Goal: Information Seeking & Learning: Check status

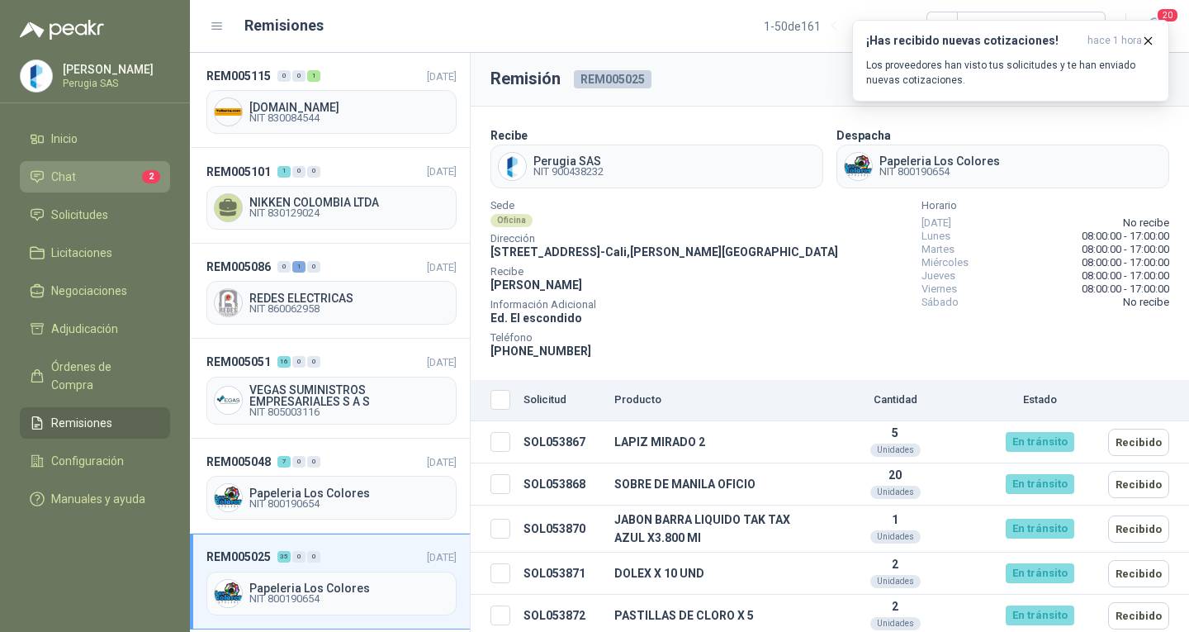
click at [107, 168] on link "Chat 2" at bounding box center [95, 176] width 150 height 31
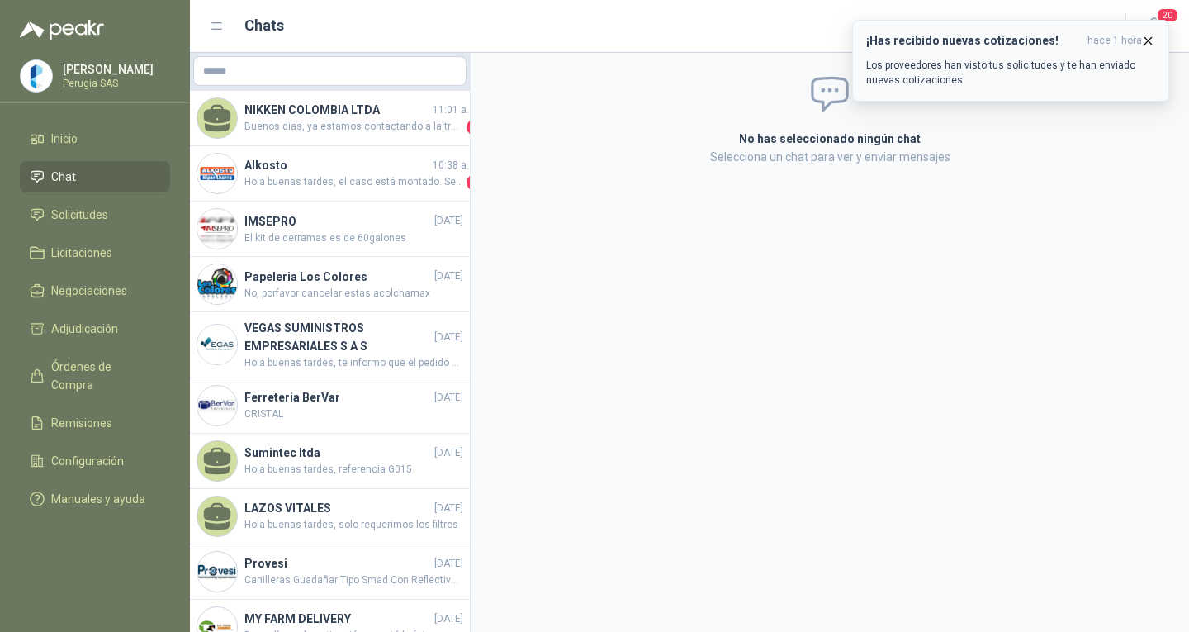
click at [1150, 43] on icon "button" at bounding box center [1148, 40] width 7 height 7
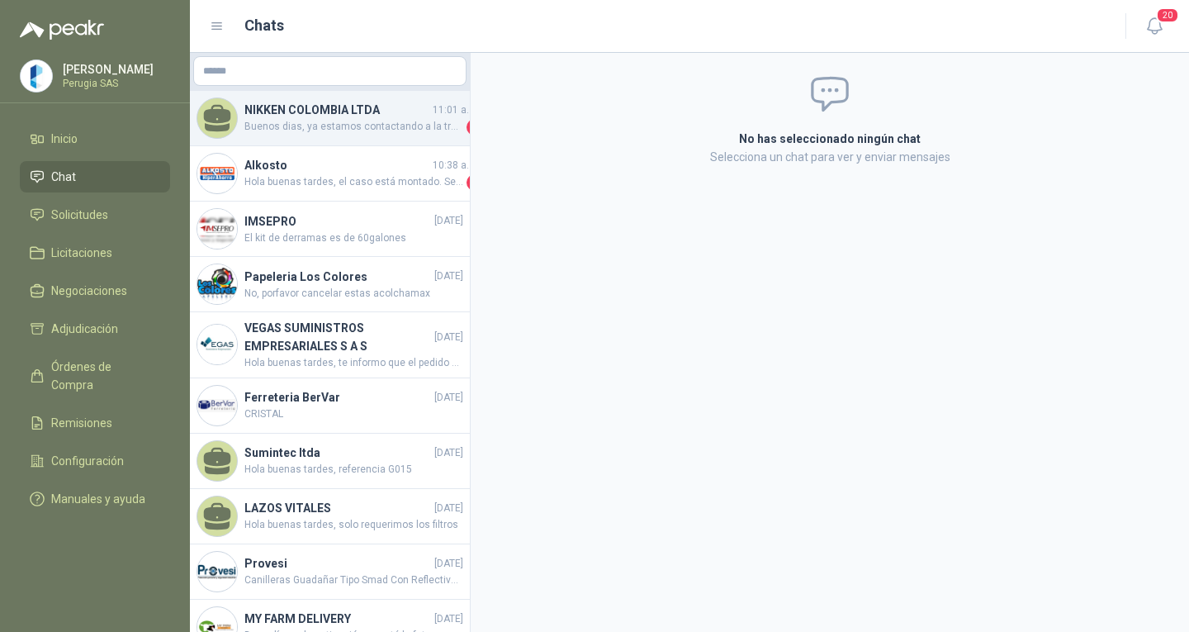
click at [326, 118] on h4 "NIKKEN COLOMBIA LTDA" at bounding box center [336, 110] width 185 height 18
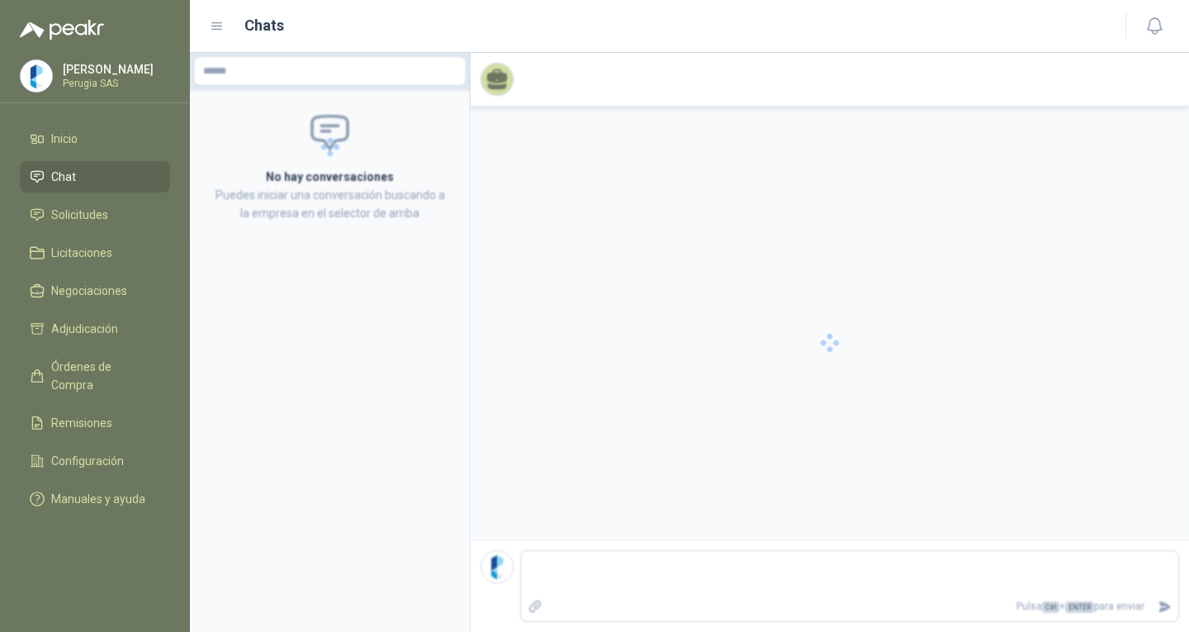
scroll to position [105, 0]
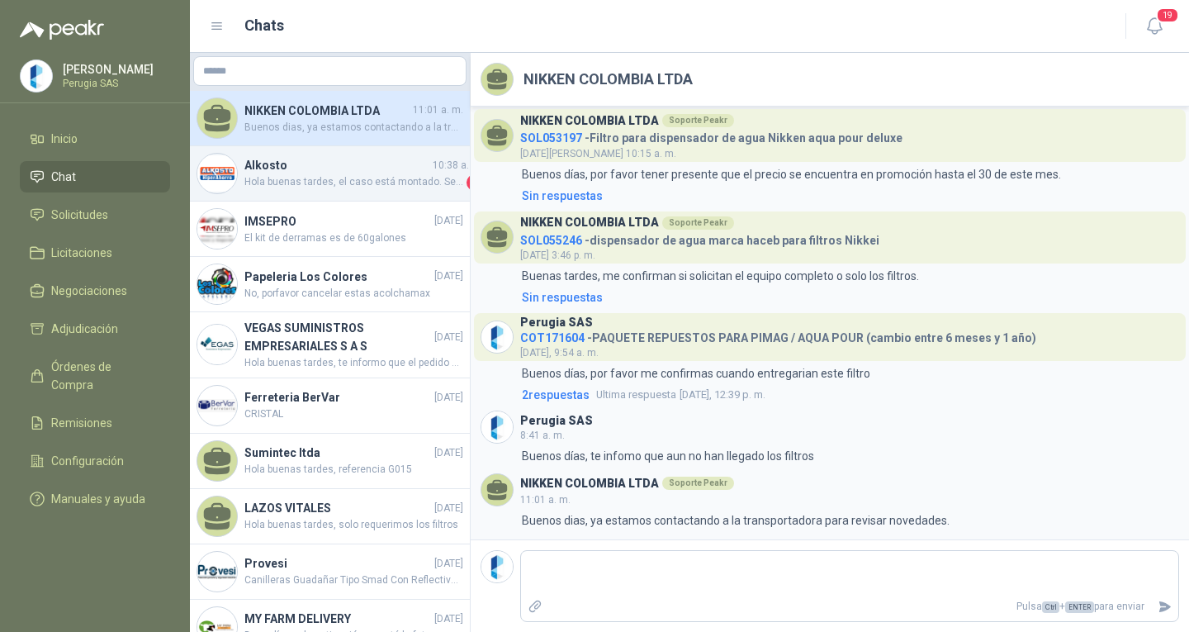
click at [291, 160] on h4 "Alkosto" at bounding box center [336, 165] width 185 height 18
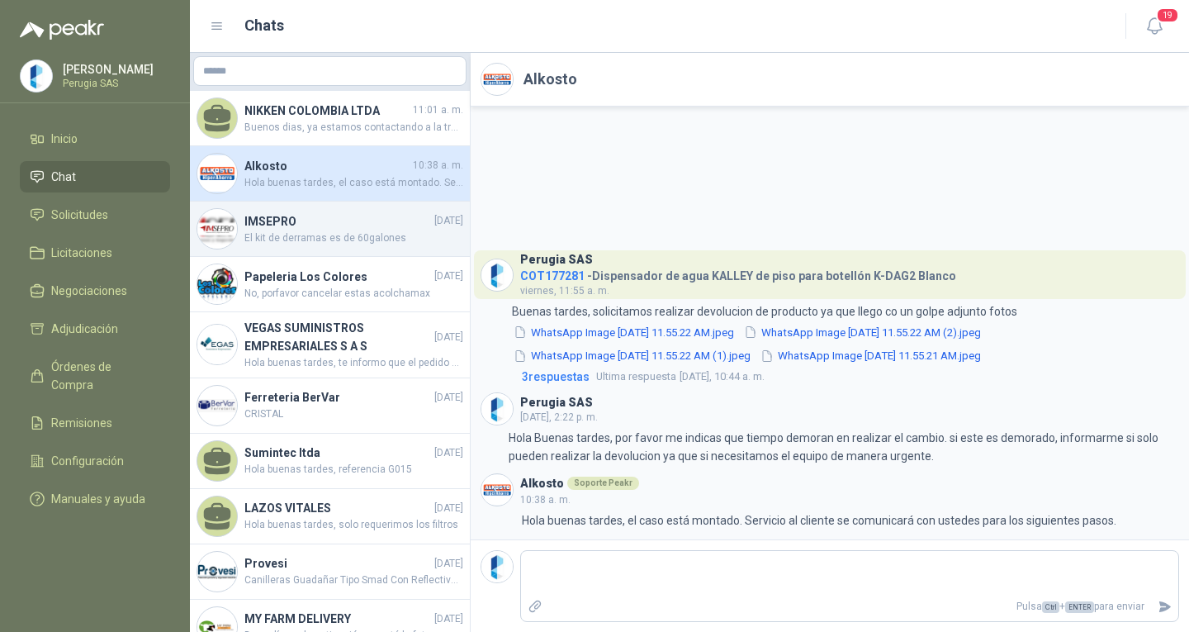
click at [293, 242] on span "El kit de derramas es de 60galones" at bounding box center [353, 238] width 219 height 16
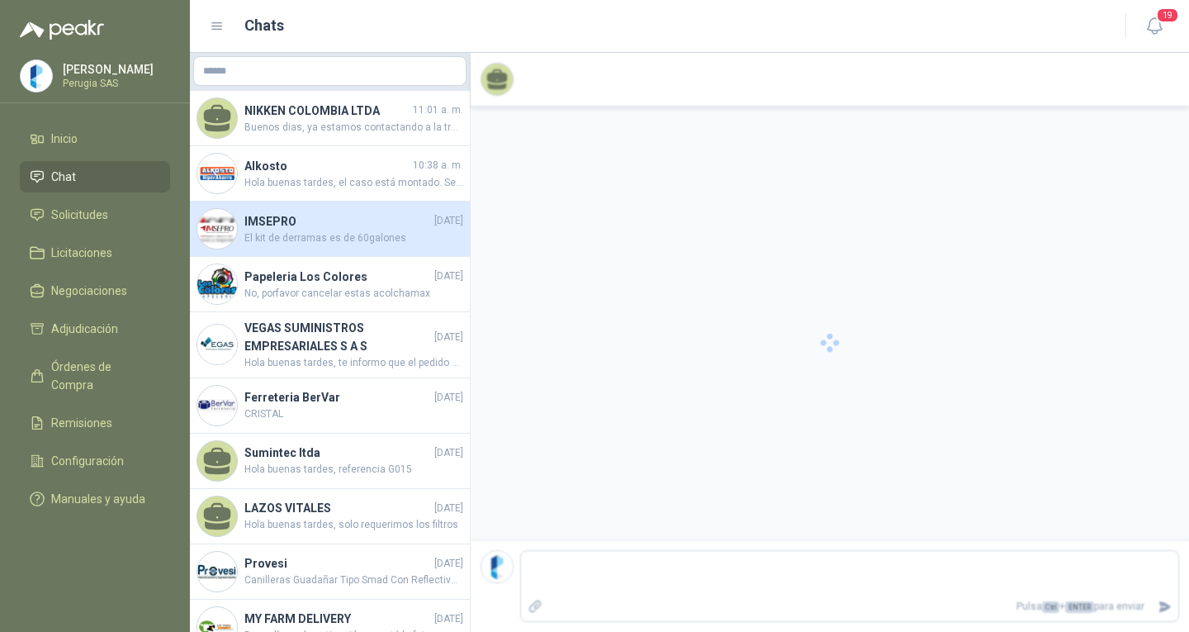
scroll to position [62, 0]
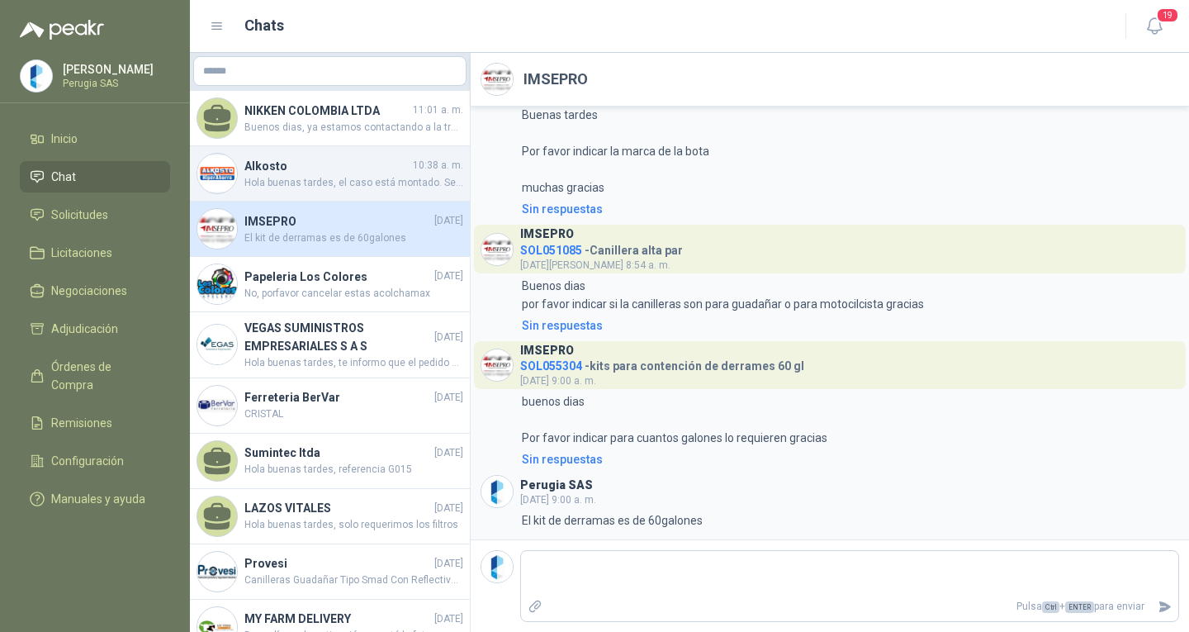
click at [332, 163] on h4 "Alkosto" at bounding box center [326, 166] width 165 height 18
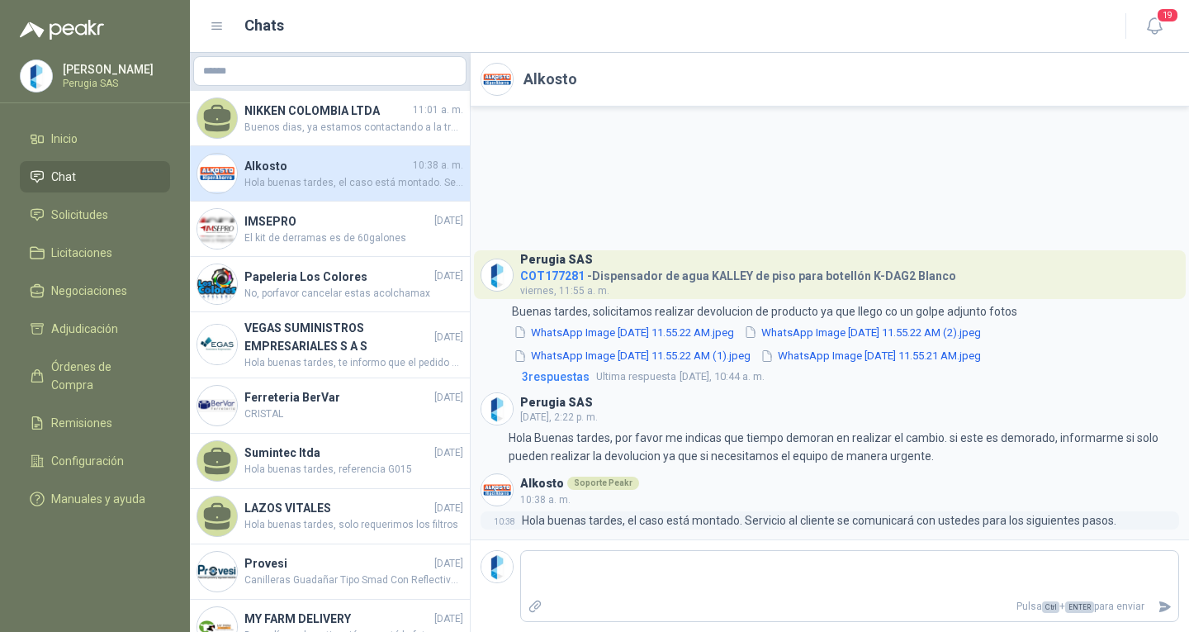
click at [628, 517] on p "Hola buenas tardes, el caso está montado. Servicio al cliente se comunicará con…" at bounding box center [819, 520] width 594 height 18
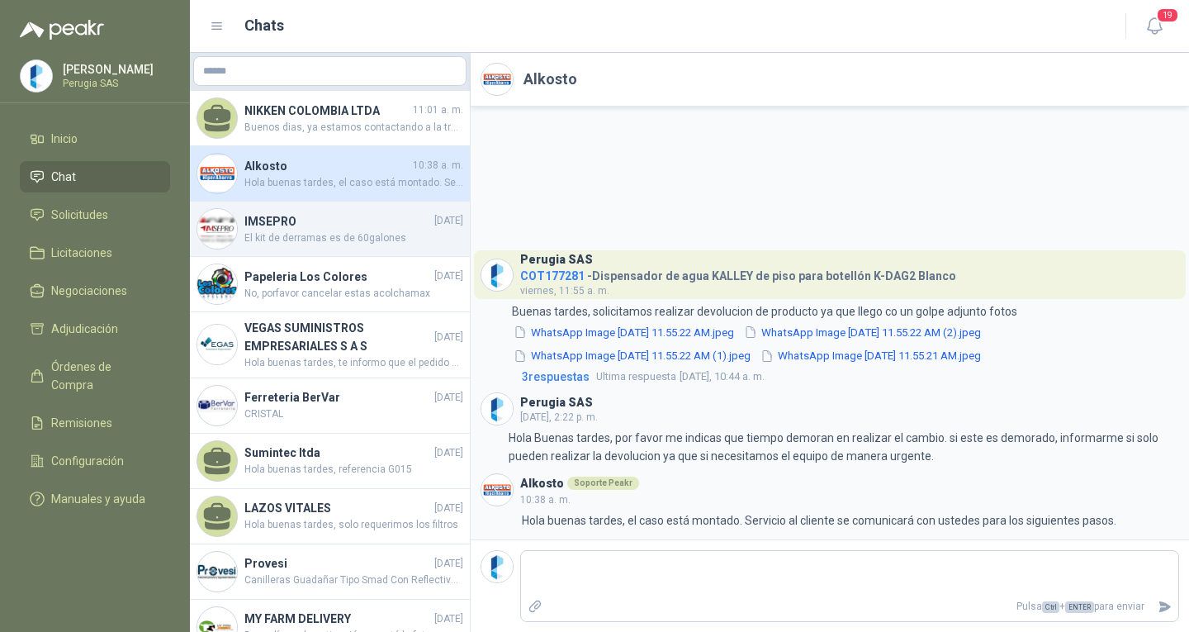
click at [333, 239] on span "El kit de derramas es de 60galones" at bounding box center [353, 238] width 219 height 16
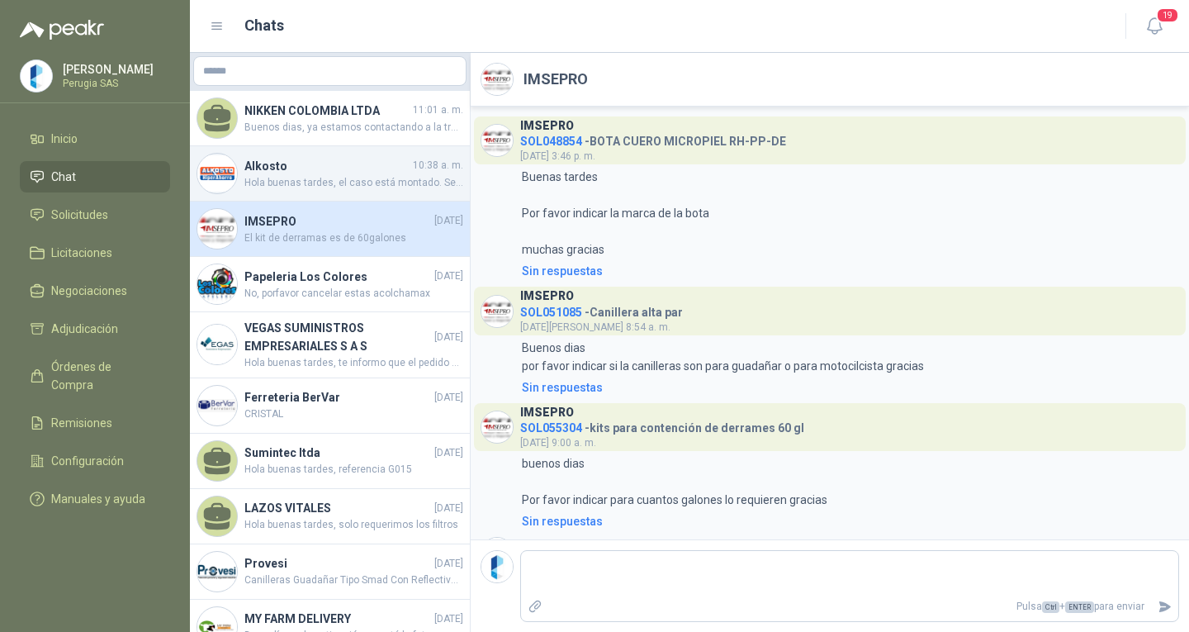
scroll to position [62, 0]
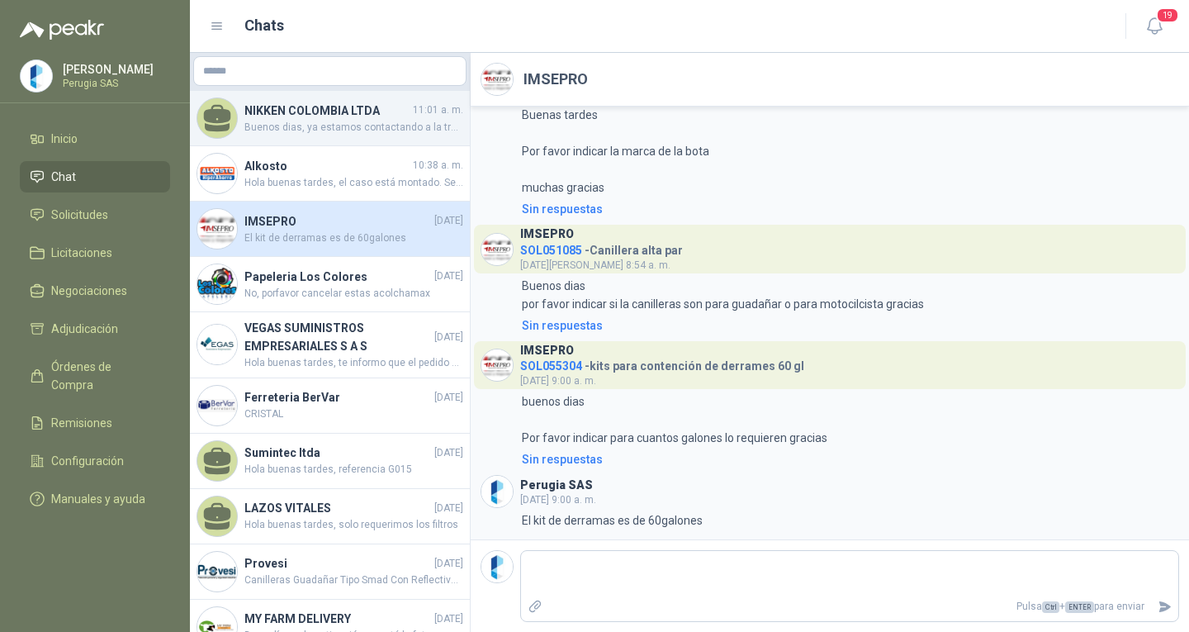
click at [320, 107] on h4 "NIKKEN COLOMBIA LTDA" at bounding box center [326, 111] width 165 height 18
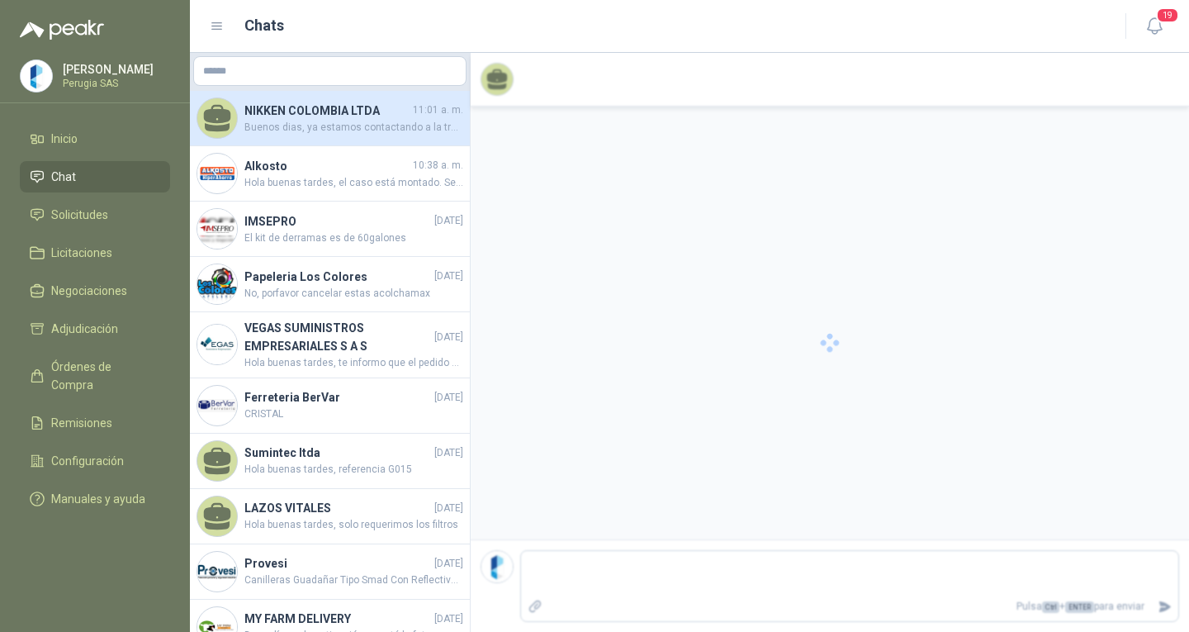
scroll to position [105, 0]
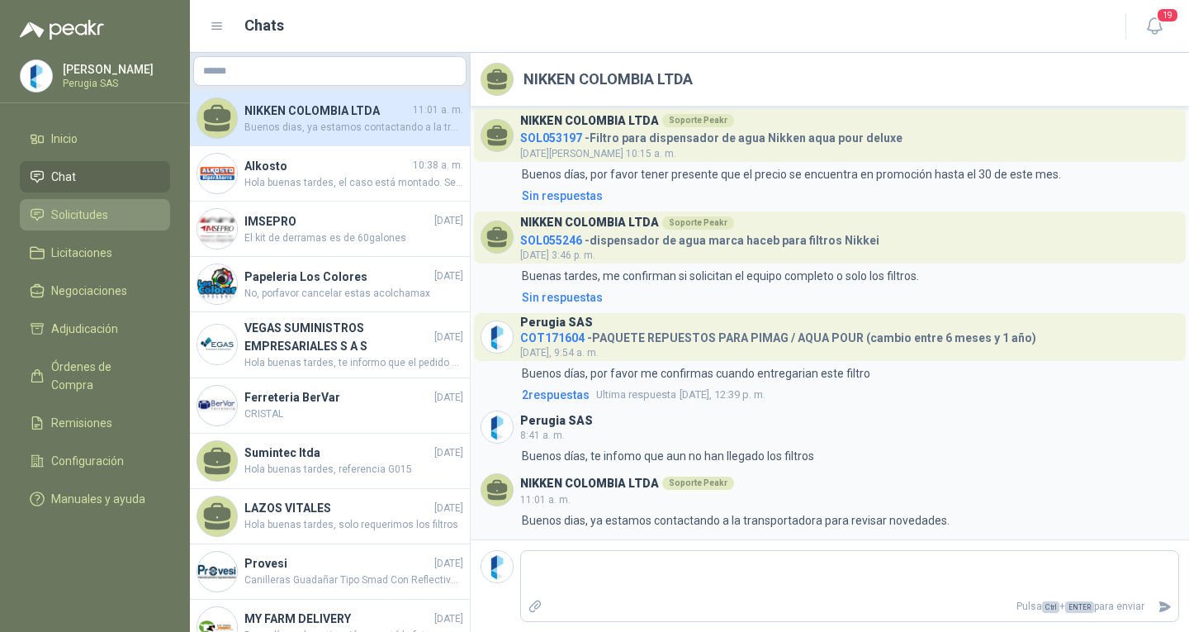
click at [83, 218] on span "Solicitudes" at bounding box center [79, 215] width 57 height 18
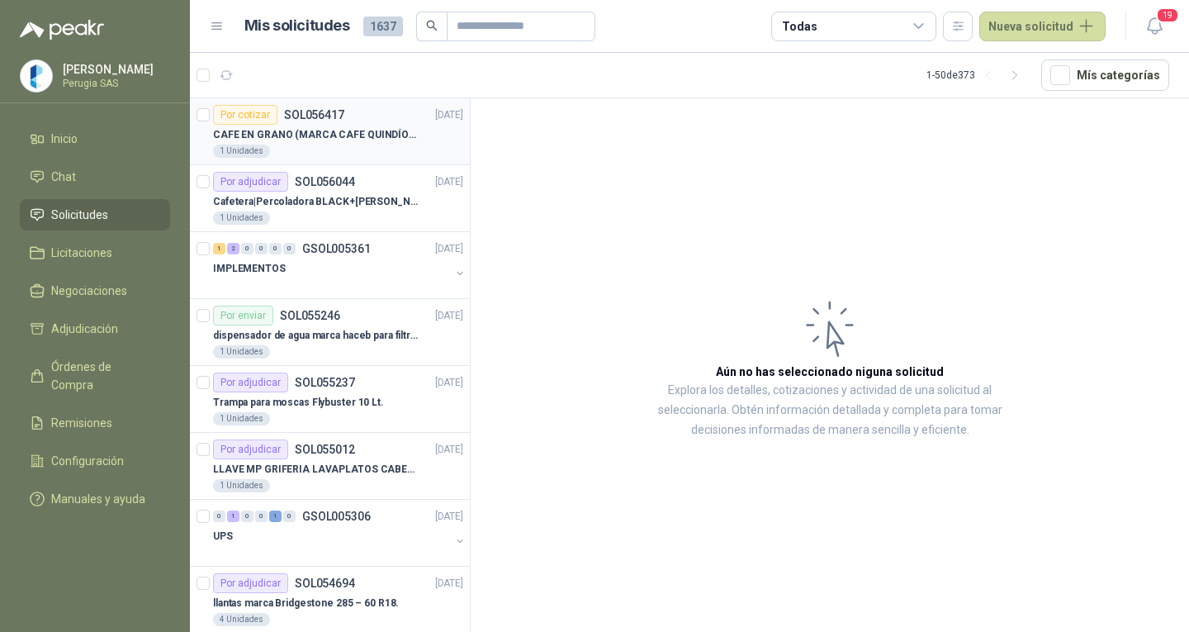
click at [319, 138] on p "CAFE EN GRANO (MARCA CAFE QUINDÍO) x 500gr" at bounding box center [316, 135] width 206 height 16
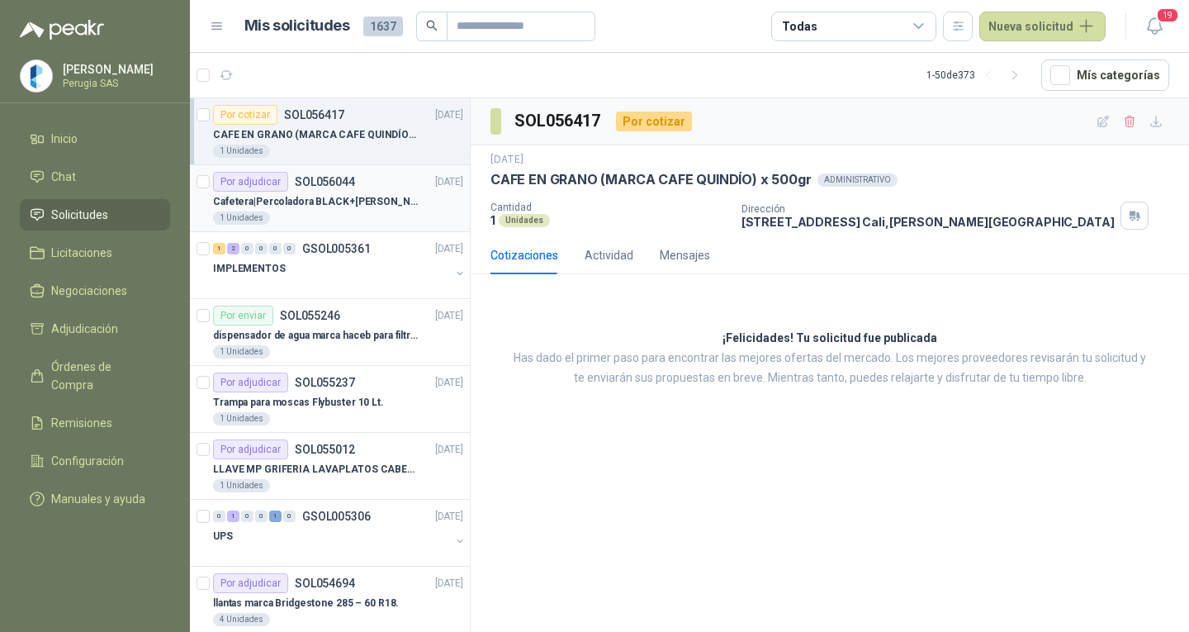
click at [301, 216] on div "1 Unidades" at bounding box center [338, 217] width 250 height 13
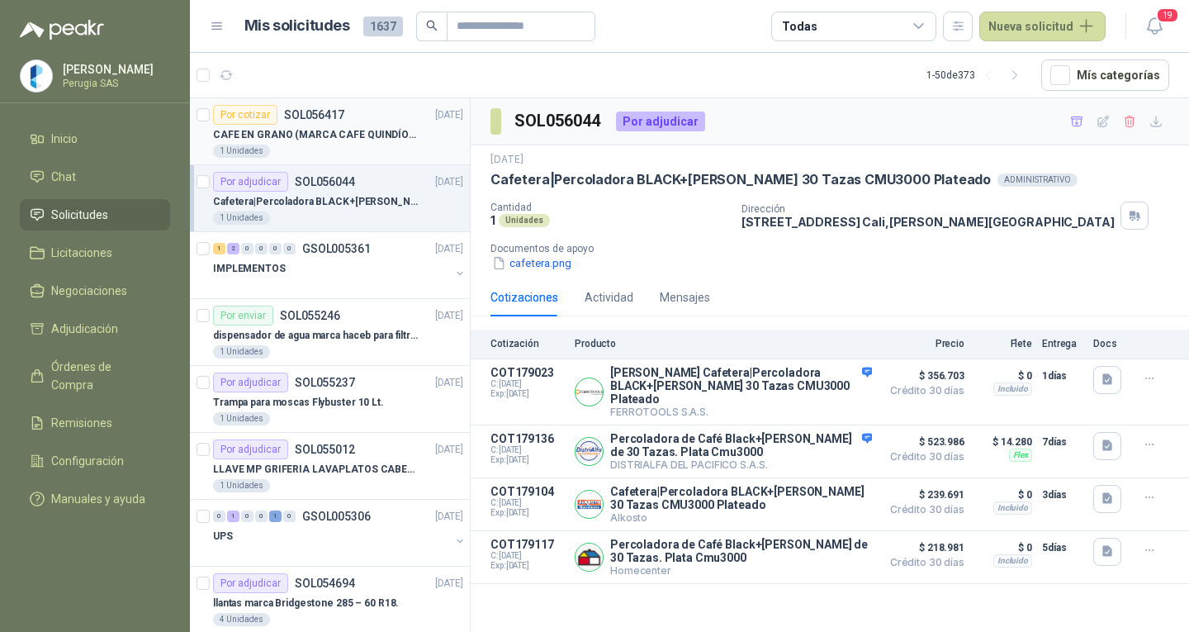
click at [315, 142] on p "CAFE EN GRANO (MARCA CAFE QUINDÍO) x 500gr" at bounding box center [316, 135] width 206 height 16
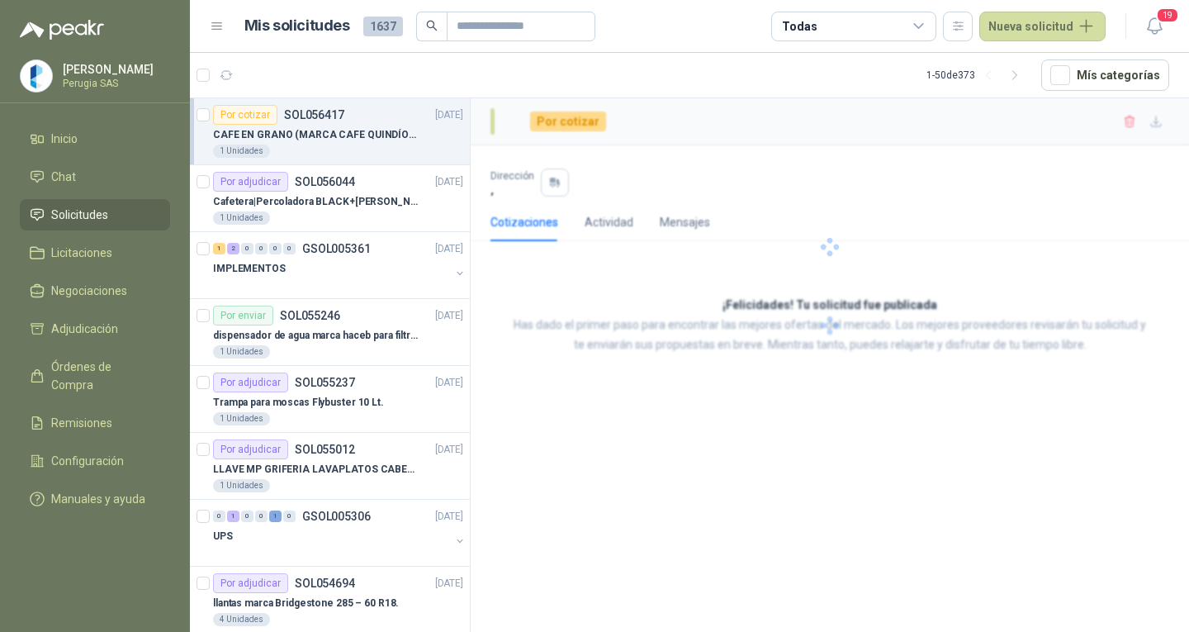
click at [315, 144] on div "CAFE EN GRANO (MARCA CAFE QUINDÍO) x 500gr" at bounding box center [338, 135] width 250 height 20
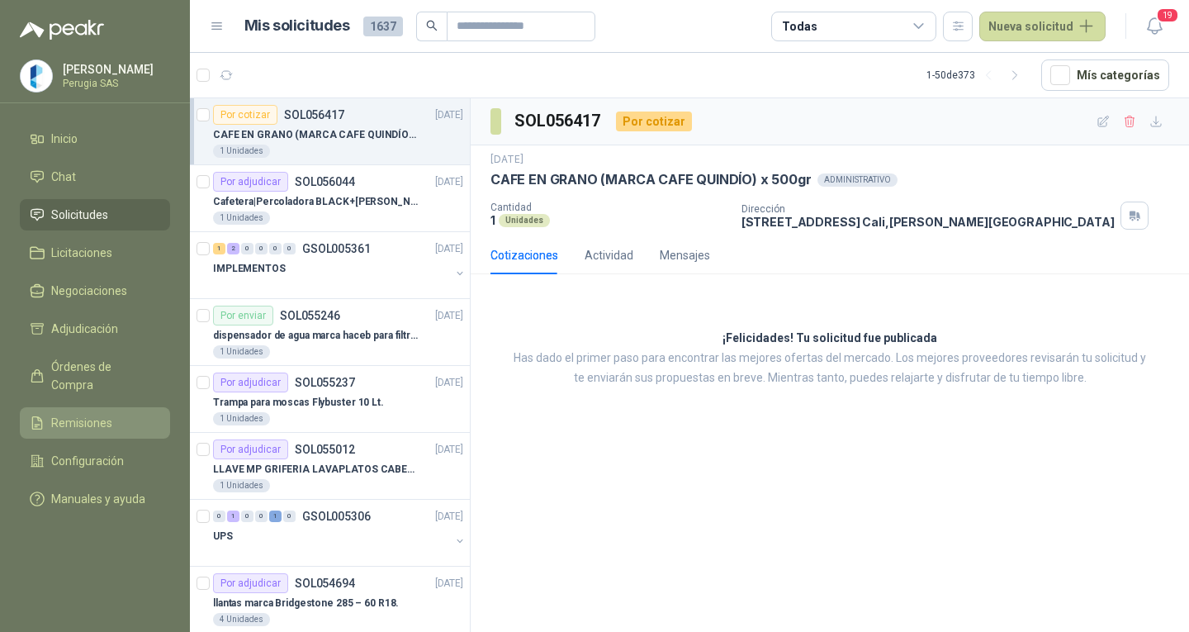
click at [77, 414] on span "Remisiones" at bounding box center [81, 423] width 61 height 18
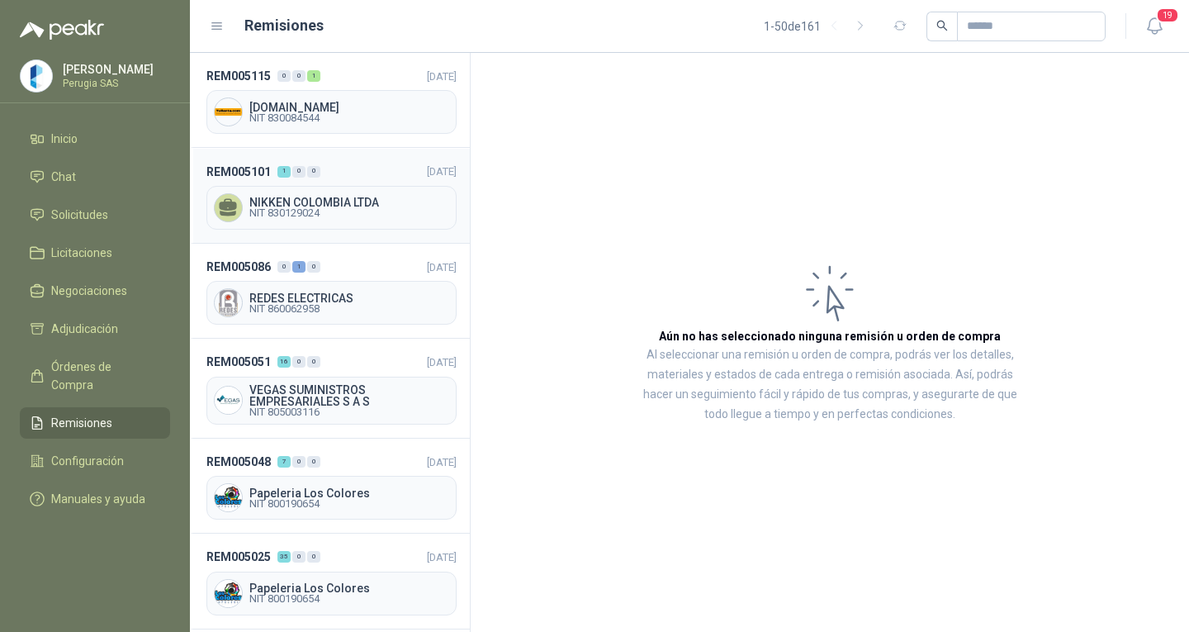
click at [332, 223] on div "NIKKEN COLOMBIA LTDA NIT 830129024" at bounding box center [331, 208] width 250 height 44
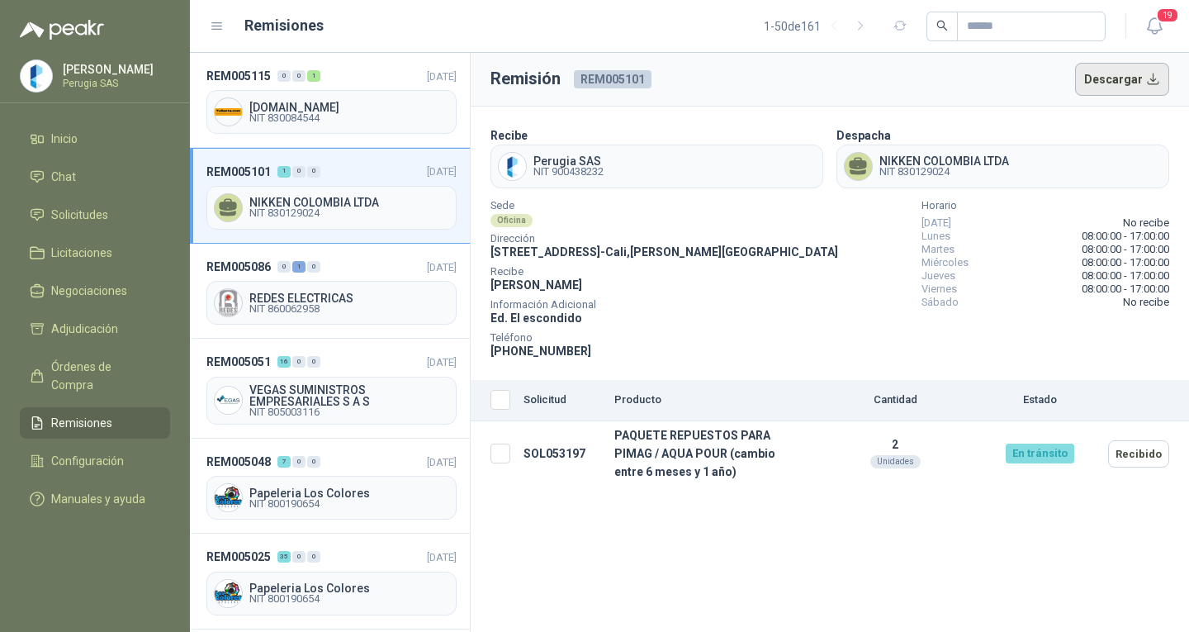
click at [1128, 72] on button "Descargar" at bounding box center [1122, 79] width 95 height 33
click at [73, 227] on link "Solicitudes" at bounding box center [95, 214] width 150 height 31
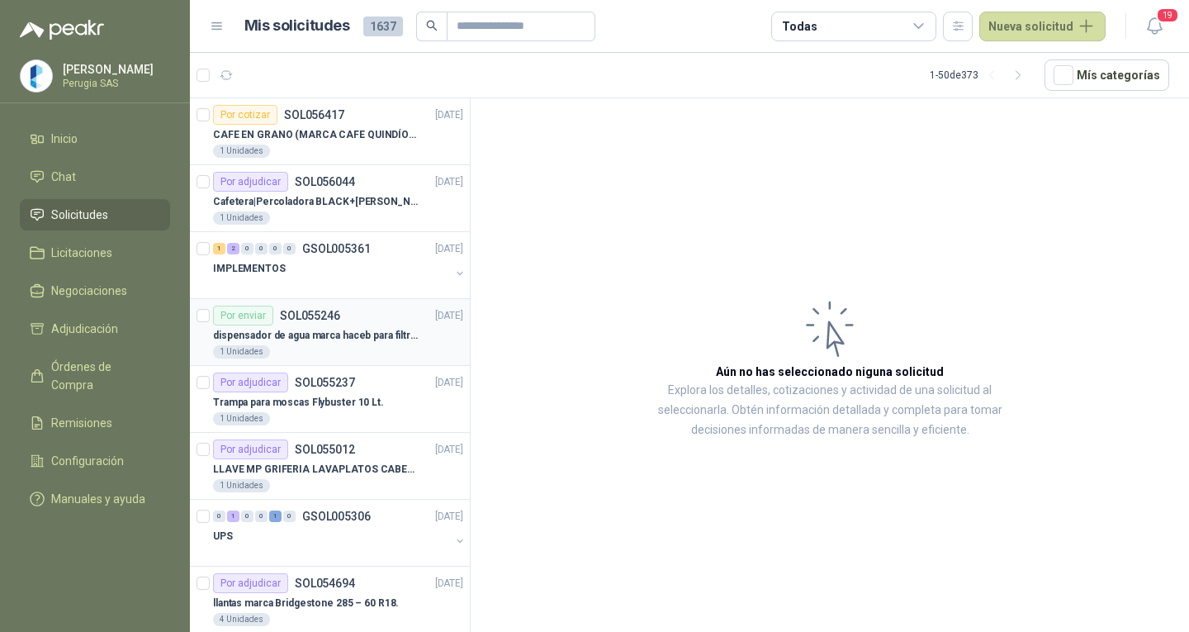
scroll to position [83, 0]
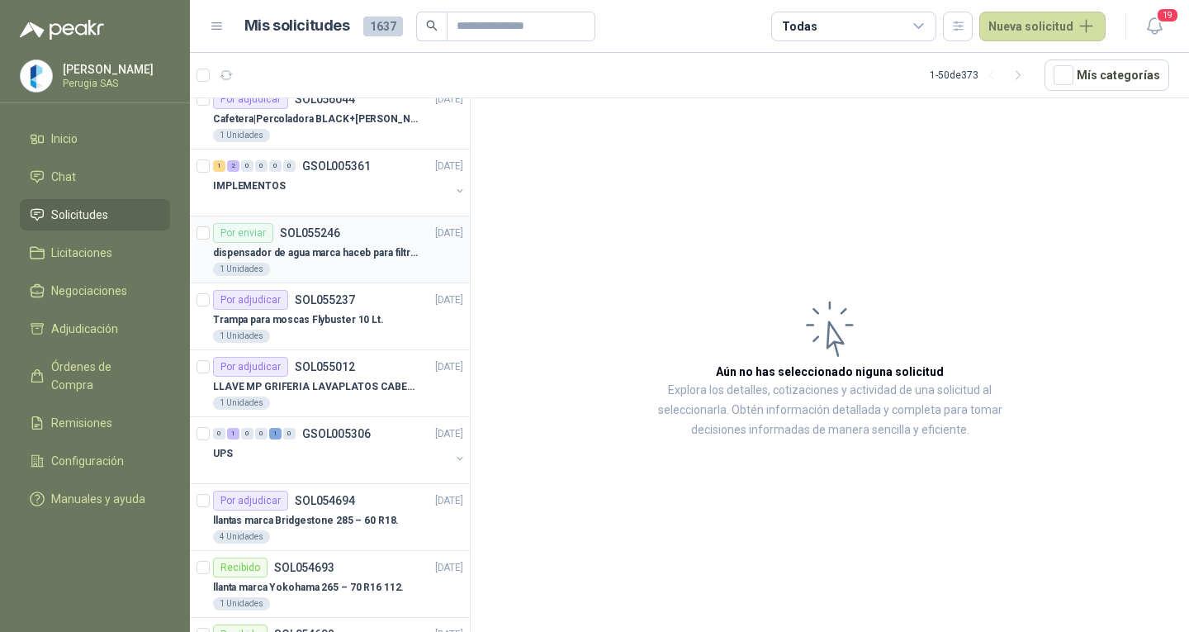
click at [325, 239] on p "SOL055246" at bounding box center [310, 233] width 60 height 12
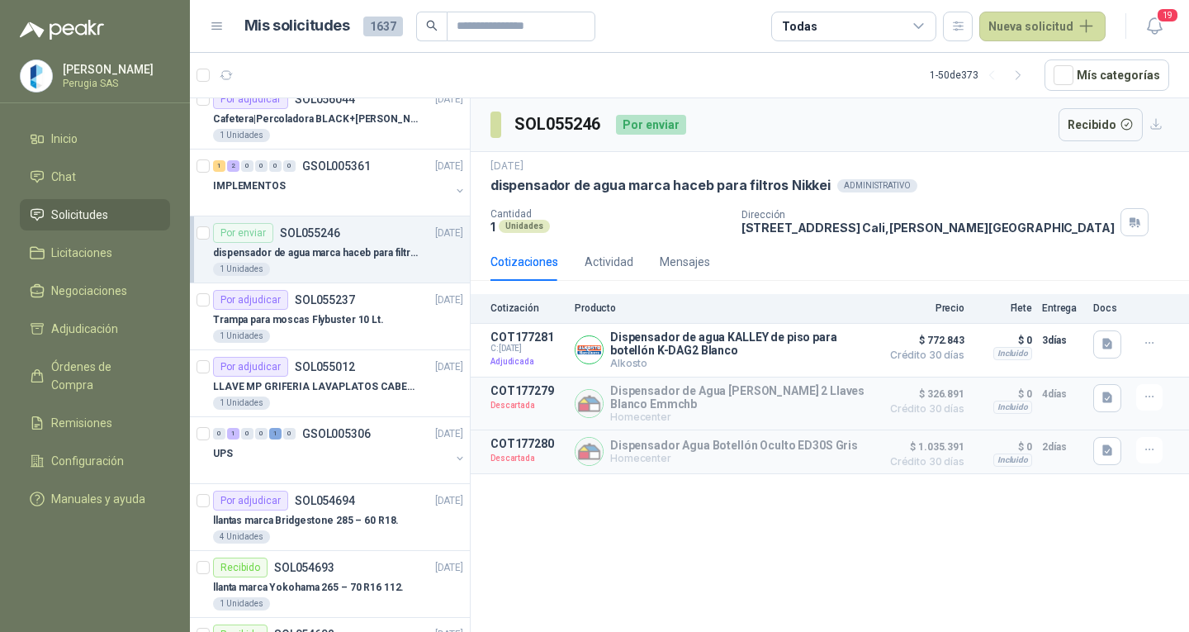
click at [803, 191] on p "dispensador de agua marca haceb para filtros Nikkei" at bounding box center [660, 185] width 340 height 17
copy p "Nikkei"
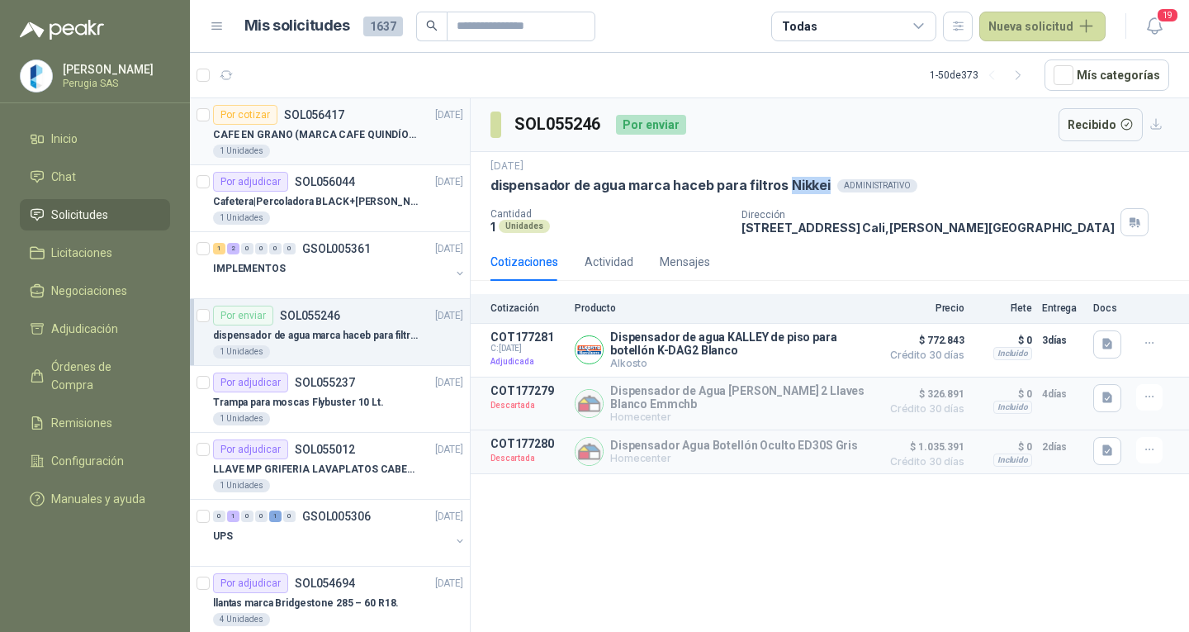
click at [357, 162] on article "Por cotizar SOL056417 [DATE] CAFE EN GRANO (MARCA CAFE QUINDÍO) x 500gr 1 Unida…" at bounding box center [330, 131] width 280 height 67
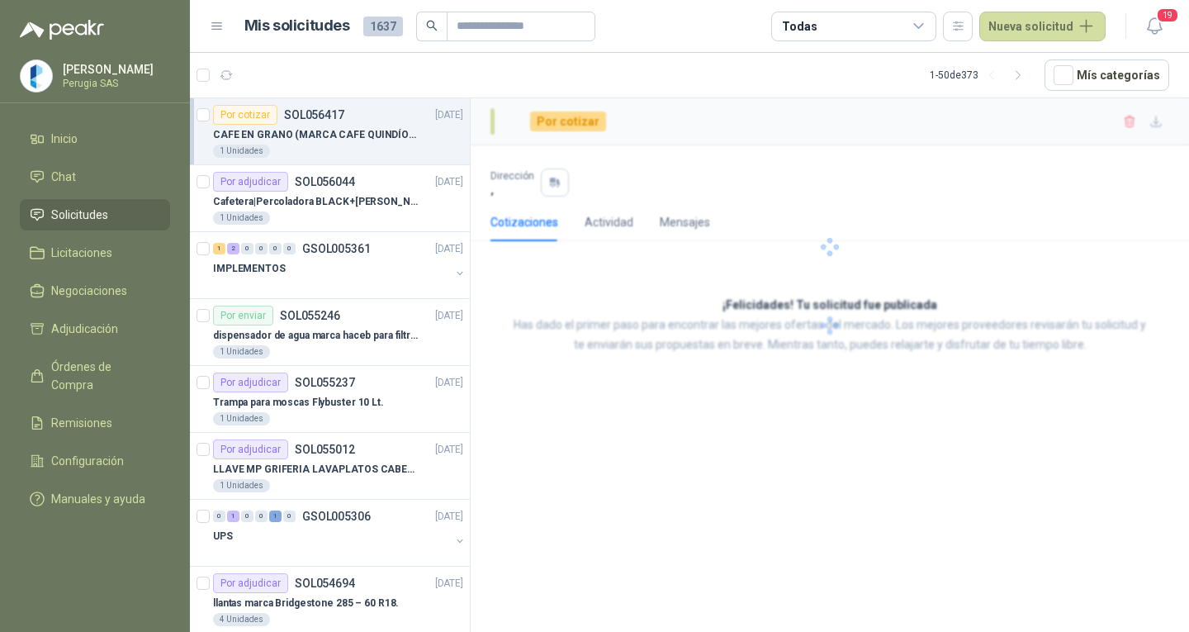
click at [351, 143] on div "CAFE EN GRANO (MARCA CAFE QUINDÍO) x 500gr" at bounding box center [338, 135] width 250 height 20
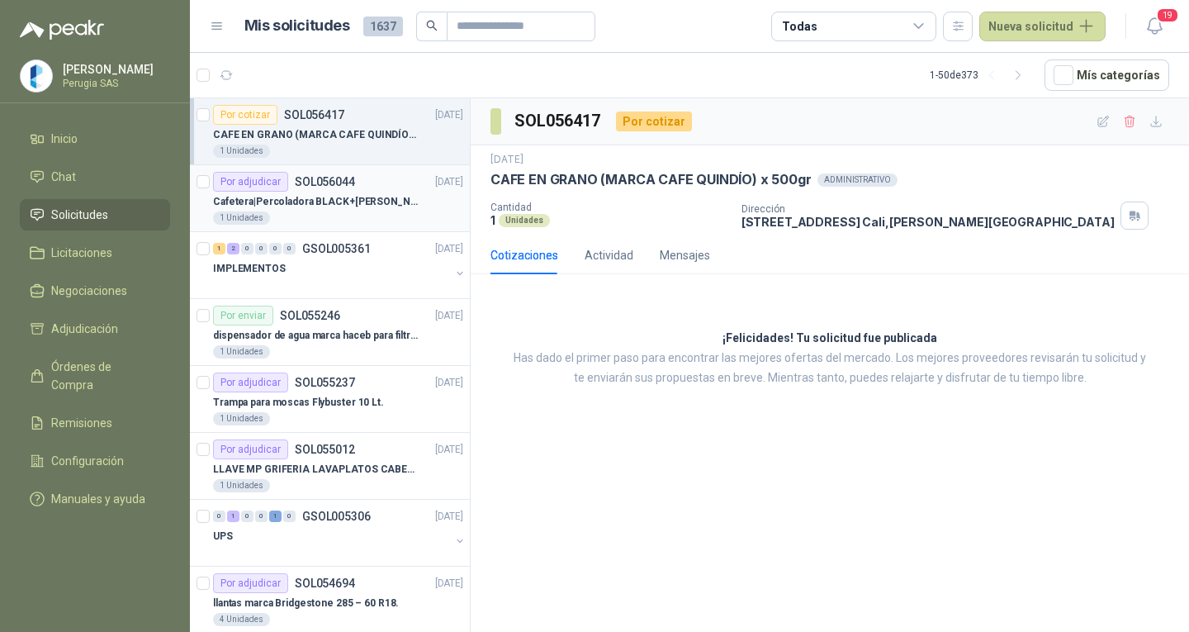
click at [346, 168] on article "Por adjudicar SOL056044 [DATE] Cafetera|Percoladora BLACK+[PERSON_NAME] 30 Taza…" at bounding box center [330, 198] width 280 height 67
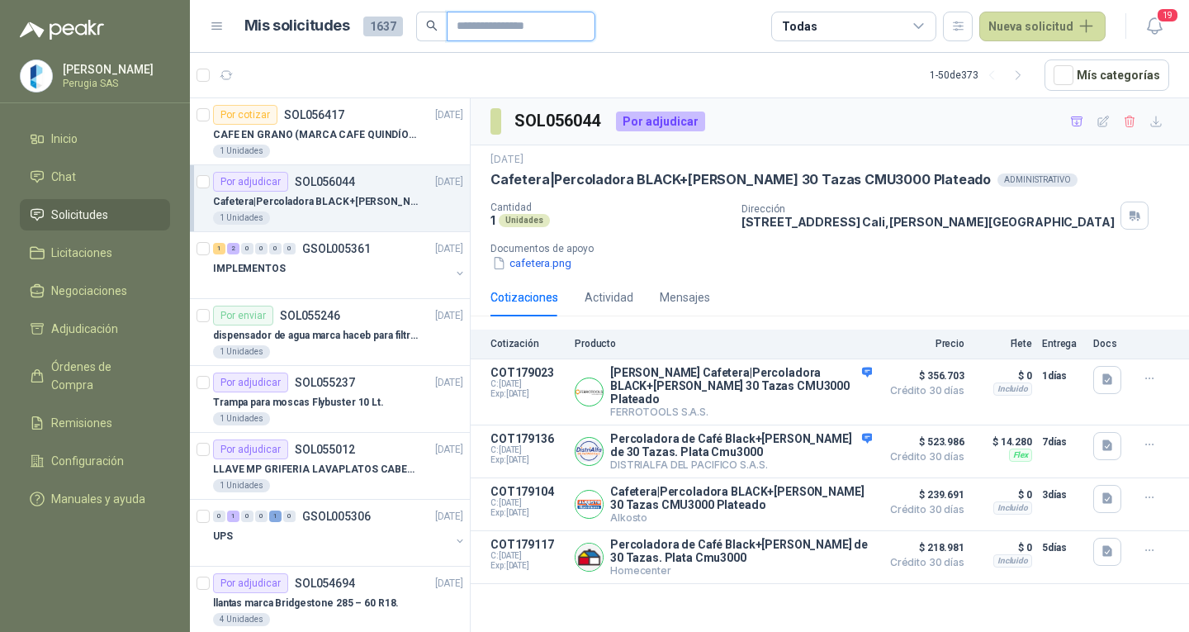
click at [495, 29] on input "text" at bounding box center [515, 26] width 116 height 28
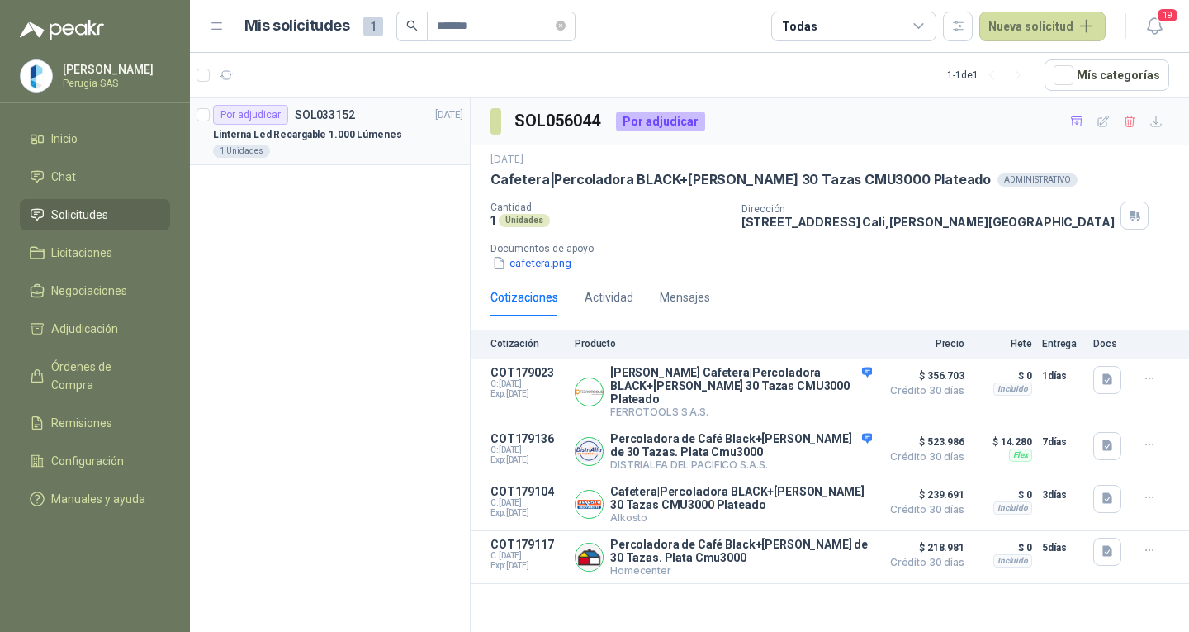
click at [330, 144] on div "1 Unidades" at bounding box center [338, 150] width 250 height 13
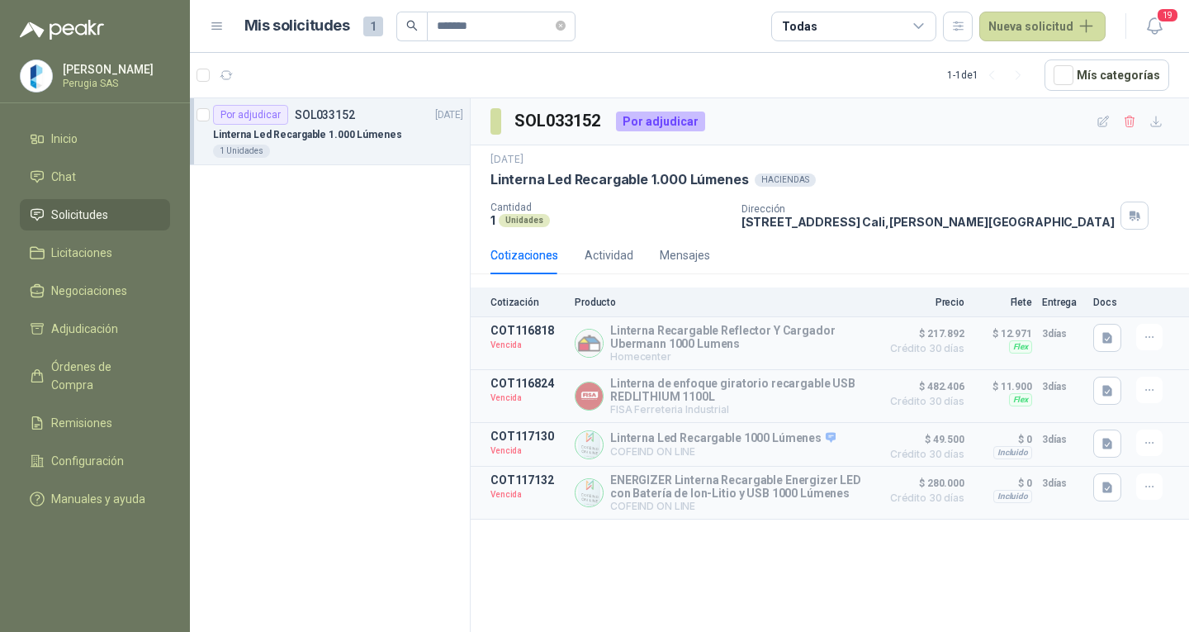
click at [330, 144] on div "1 Unidades" at bounding box center [338, 150] width 250 height 13
click at [69, 213] on span "Solicitudes" at bounding box center [79, 215] width 57 height 18
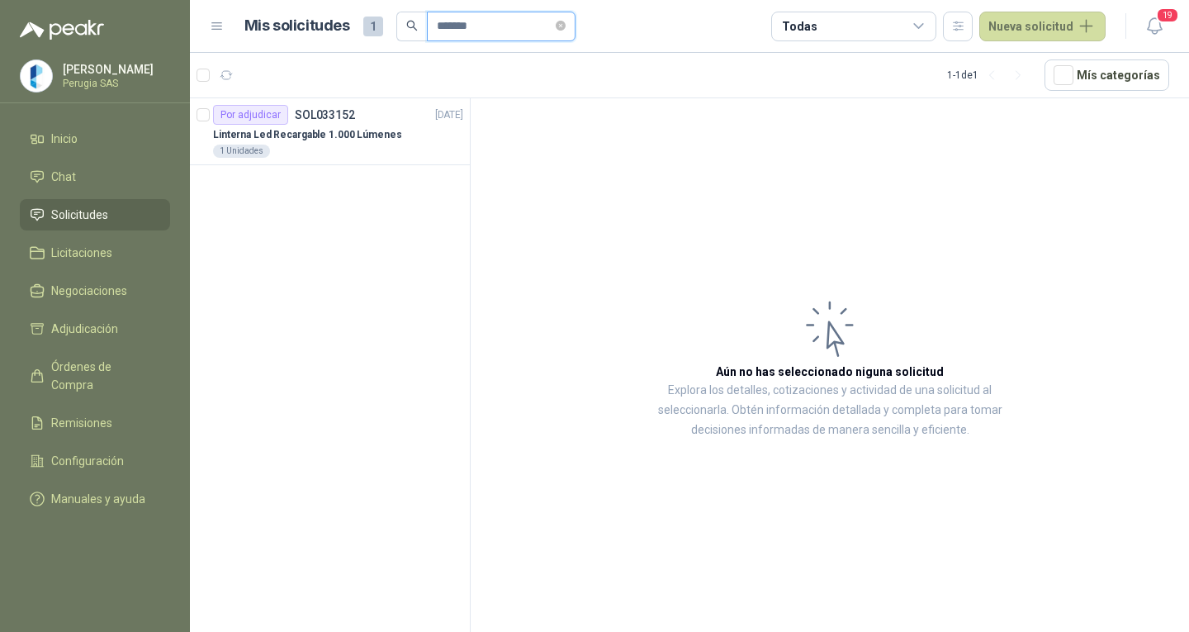
click at [481, 32] on input "*******" at bounding box center [495, 26] width 116 height 28
drag, startPoint x: 486, startPoint y: 30, endPoint x: 388, endPoint y: 19, distance: 98.0
click at [388, 19] on div "Mis solicitudes 1 *******" at bounding box center [409, 27] width 331 height 30
paste input "**"
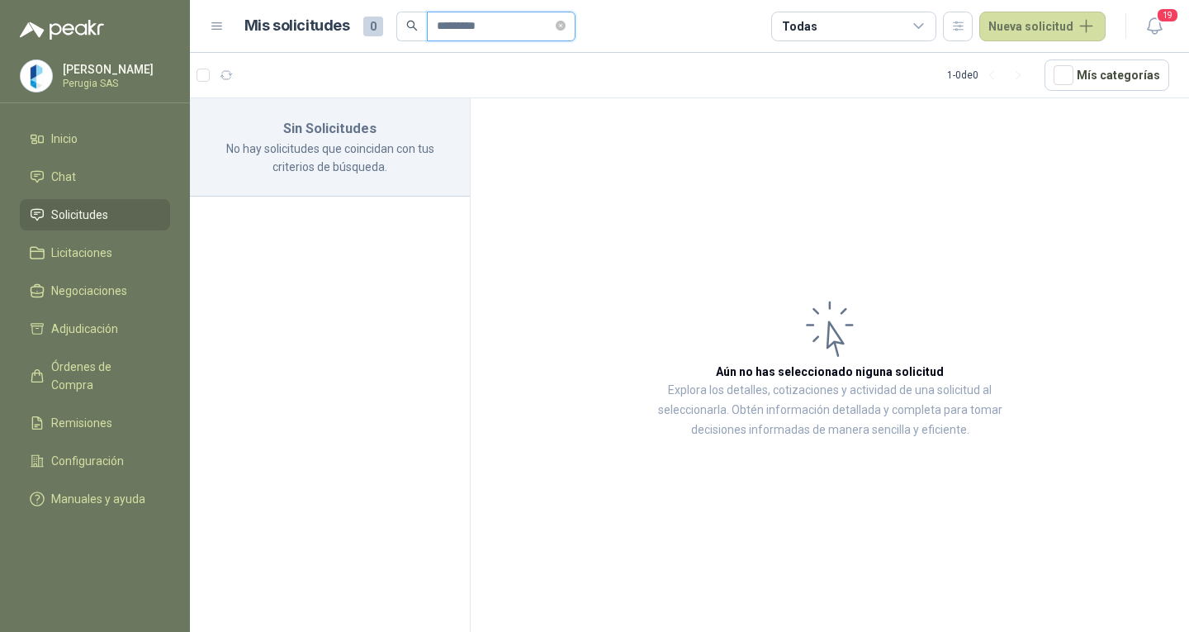
type input "*********"
click at [433, 28] on span "*********" at bounding box center [501, 27] width 149 height 30
click at [437, 20] on input "*********" at bounding box center [495, 26] width 116 height 28
click at [566, 22] on icon "close-circle" at bounding box center [561, 26] width 10 height 10
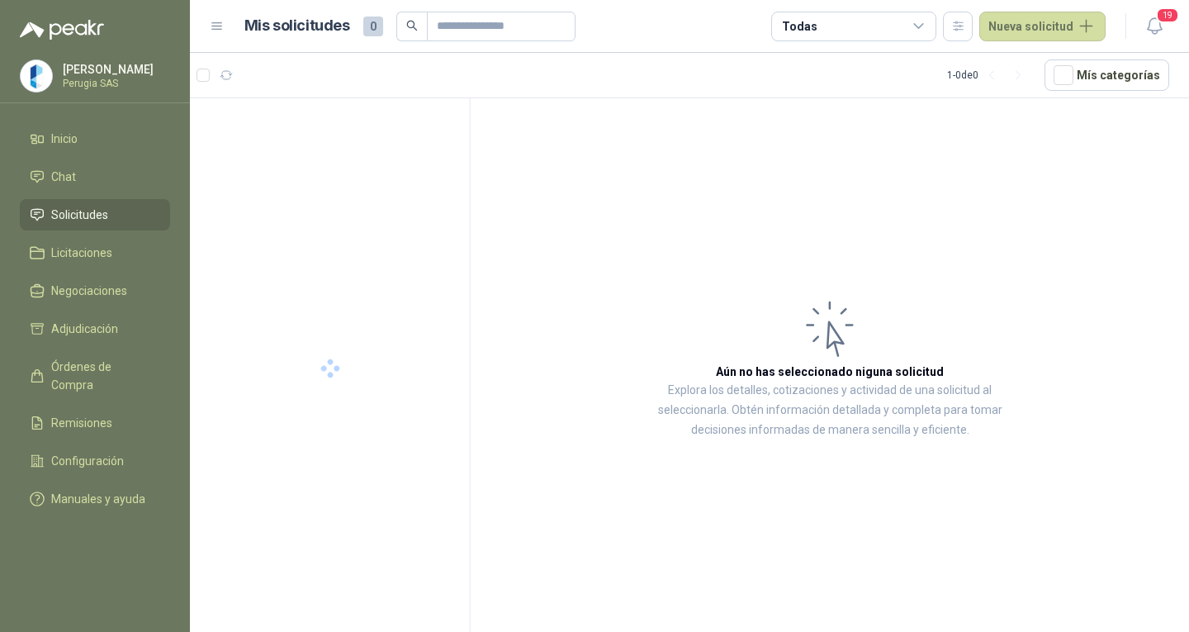
click at [85, 217] on span "Solicitudes" at bounding box center [79, 215] width 57 height 18
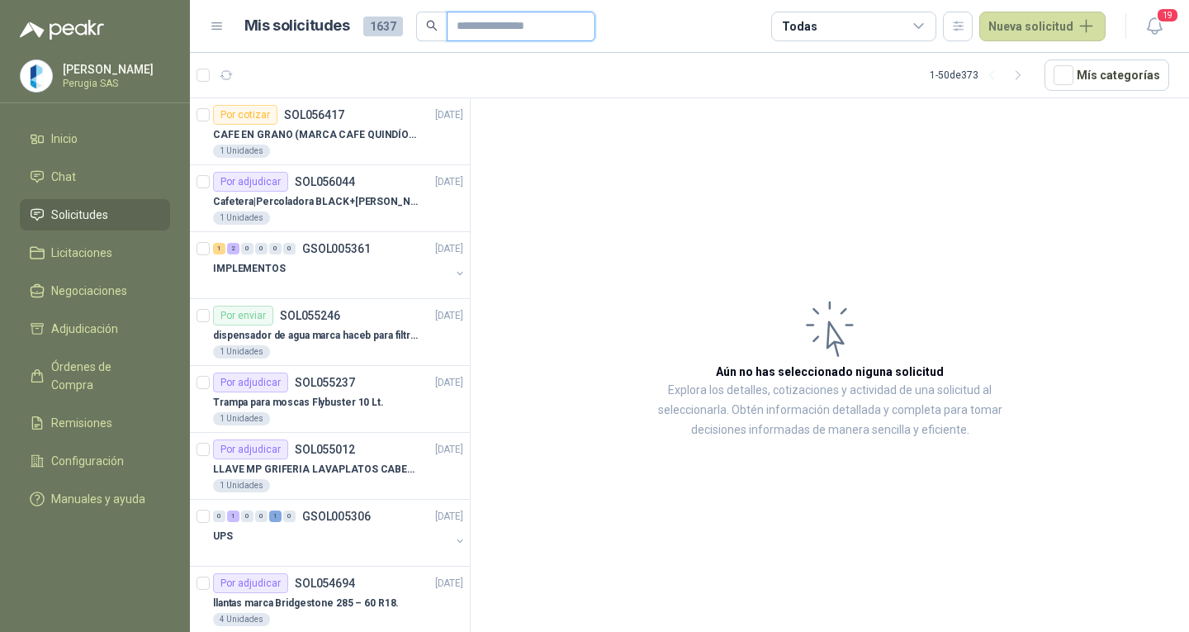
click at [457, 26] on span at bounding box center [521, 27] width 149 height 30
paste input "*********"
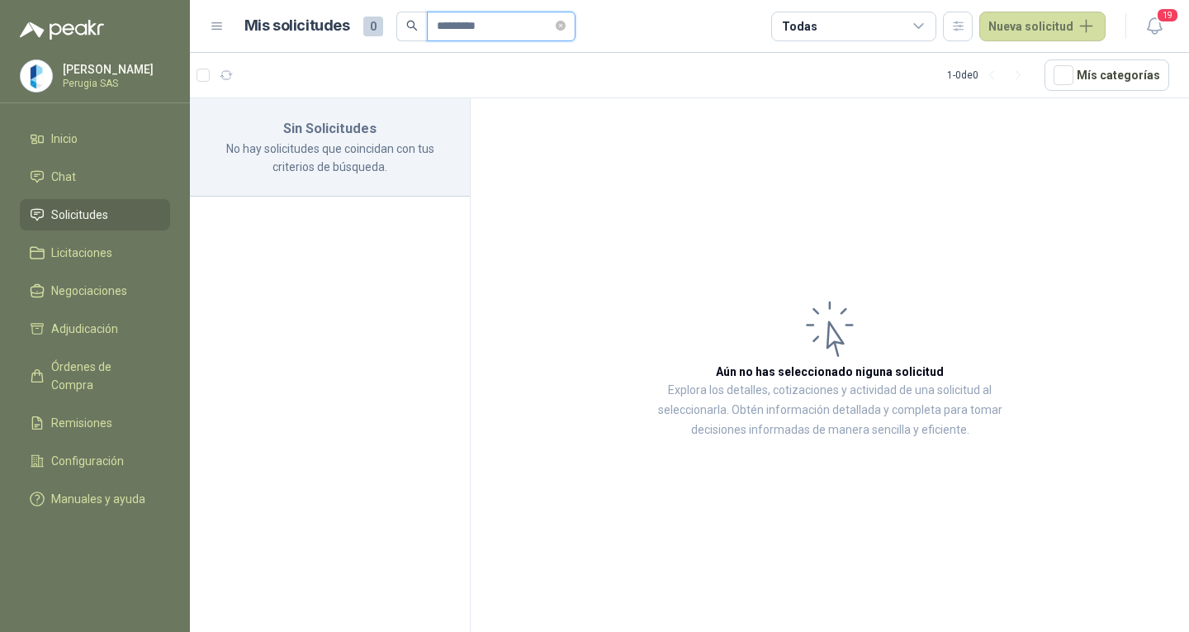
type input "*********"
